Goal: Transaction & Acquisition: Purchase product/service

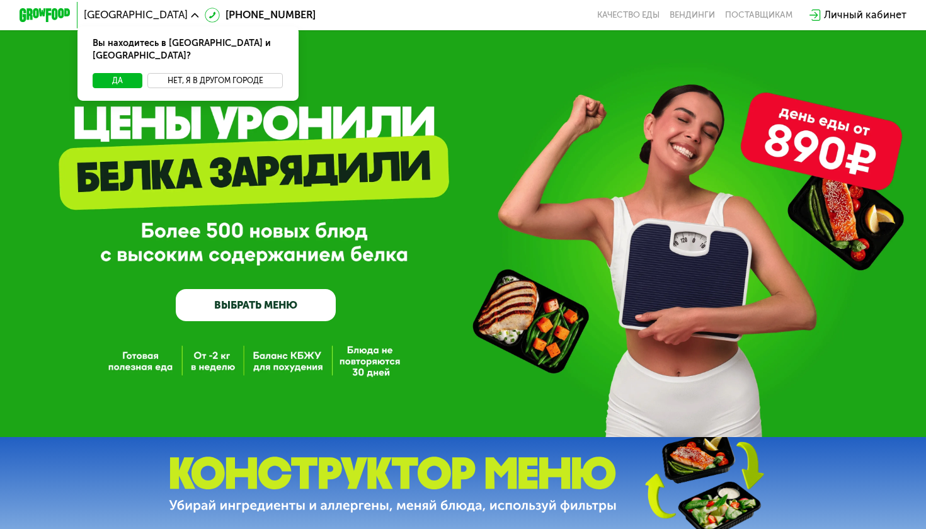
click at [227, 73] on button "Нет, я в другом городе" at bounding box center [214, 81] width 135 height 16
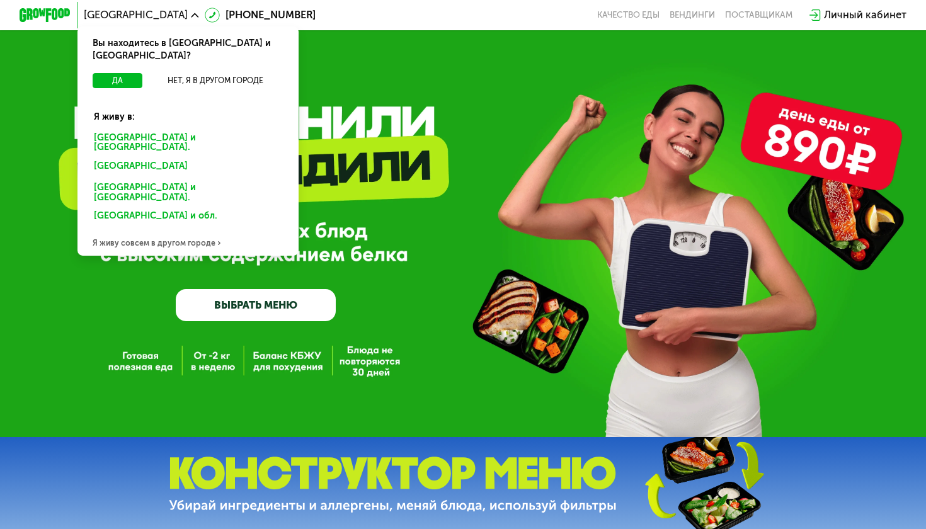
click at [165, 157] on div "Санкт-Петербурге и обл." at bounding box center [185, 167] width 201 height 21
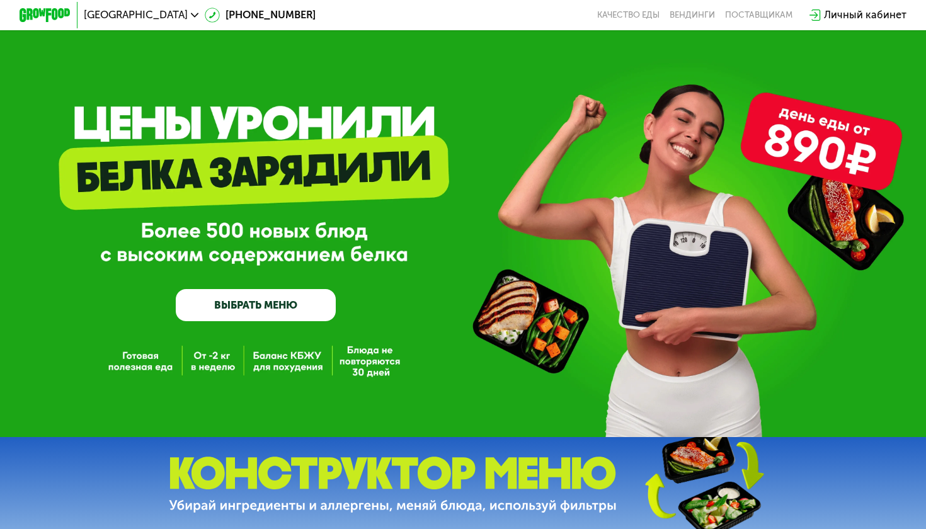
click at [71, 21] on img at bounding box center [45, 14] width 51 height 13
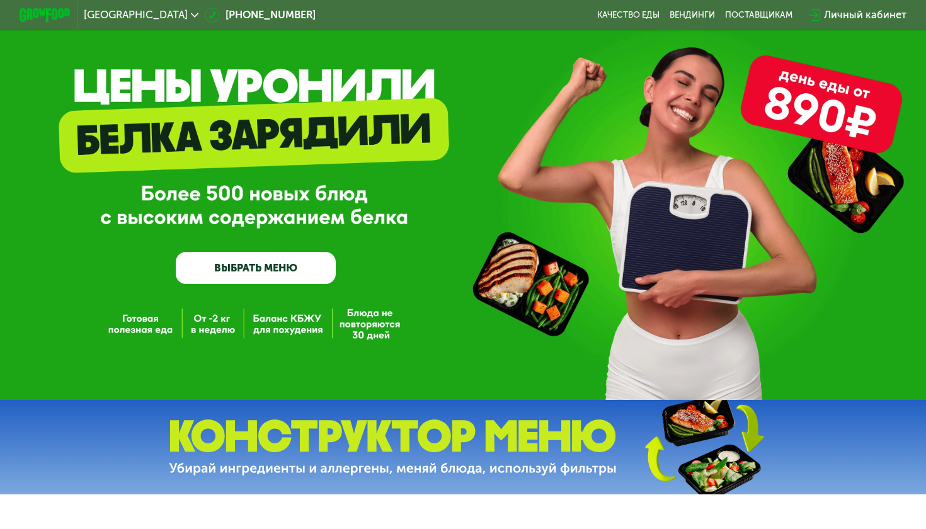
scroll to position [52, 0]
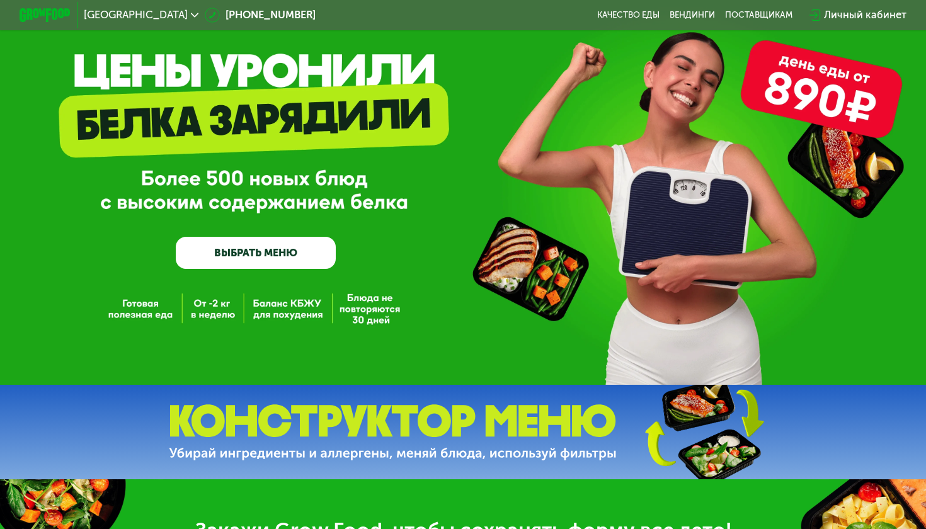
click at [302, 258] on link "ВЫБРАТЬ МЕНЮ" at bounding box center [256, 253] width 160 height 32
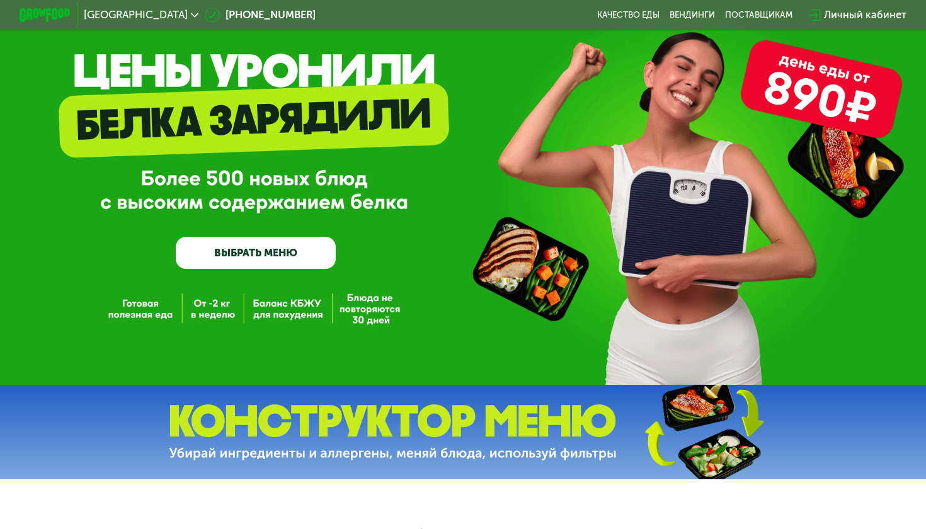
scroll to position [68, 0]
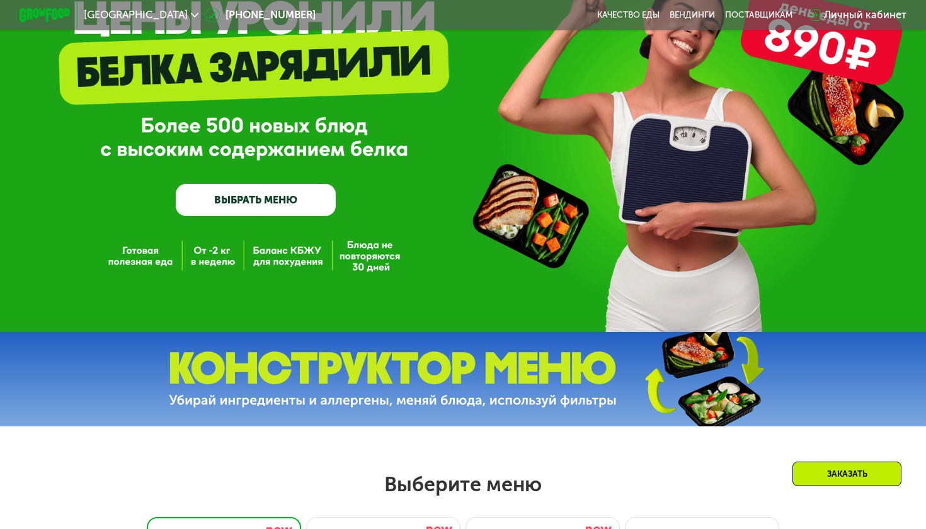
click at [266, 197] on link "ВЫБРАТЬ МЕНЮ" at bounding box center [256, 200] width 160 height 32
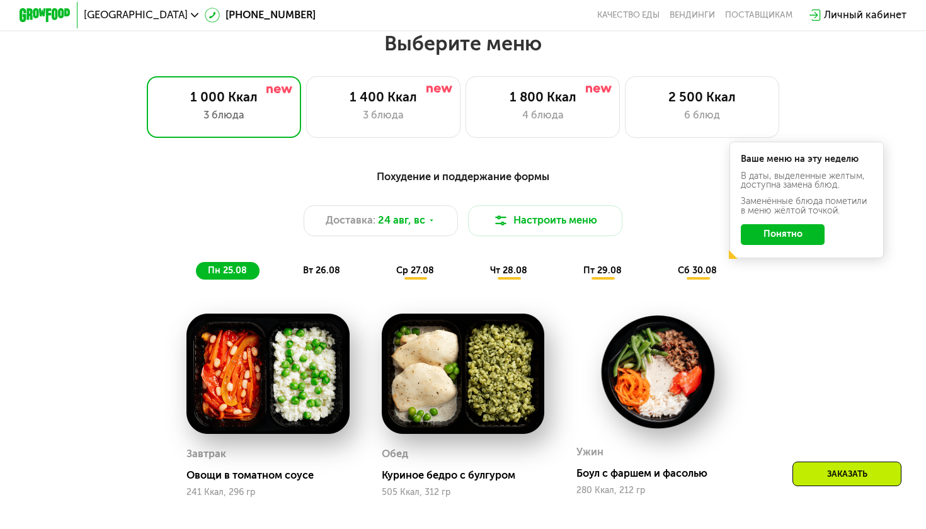
scroll to position [556, 0]
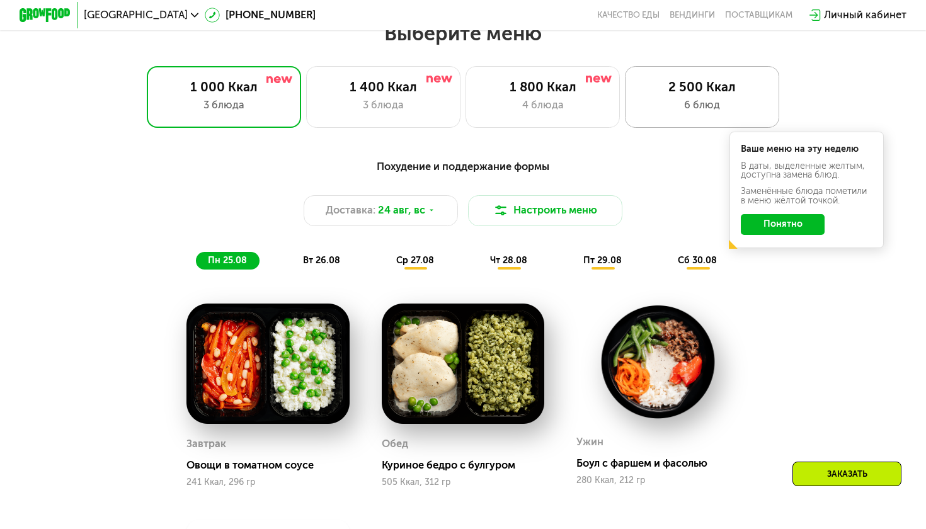
click at [702, 111] on div "6 блюд" at bounding box center [702, 106] width 127 height 16
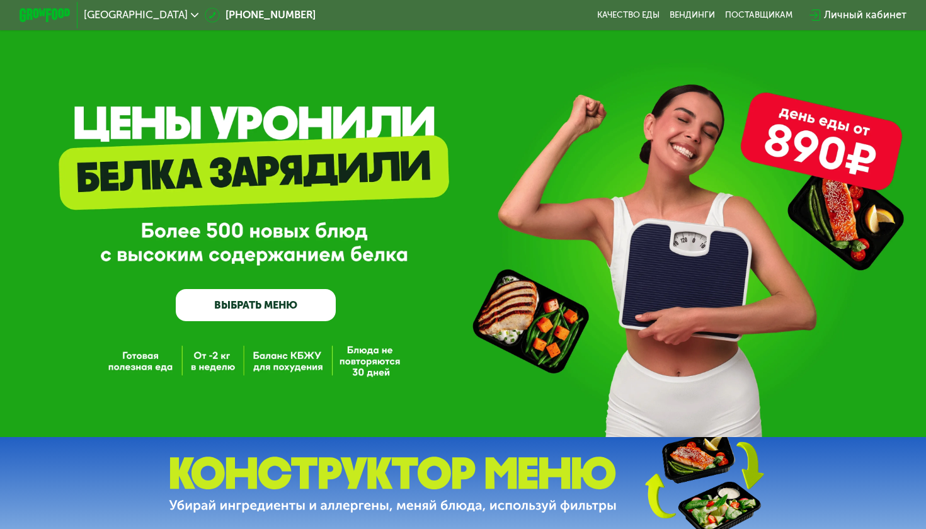
scroll to position [0, 0]
